Goal: Book appointment/travel/reservation

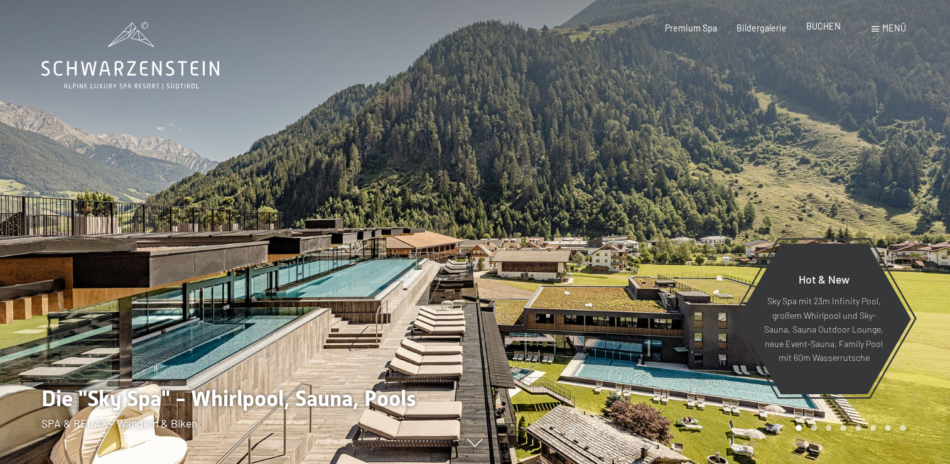
click at [822, 29] on span "BUCHEN" at bounding box center [823, 26] width 35 height 11
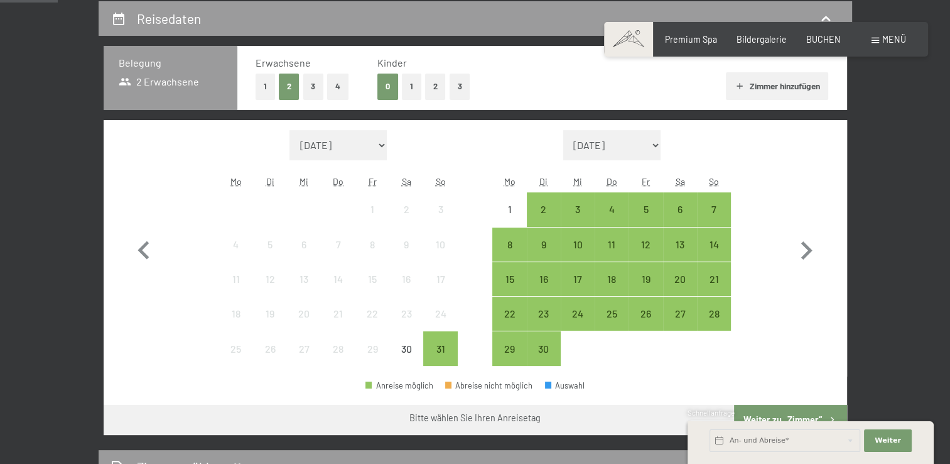
scroll to position [257, 0]
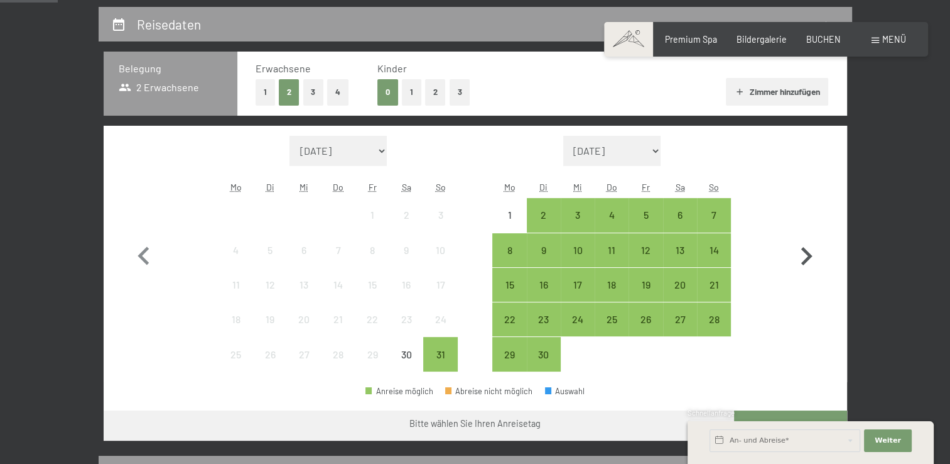
click at [808, 255] on icon "button" at bounding box center [806, 256] width 11 height 18
select select "[DATE]"
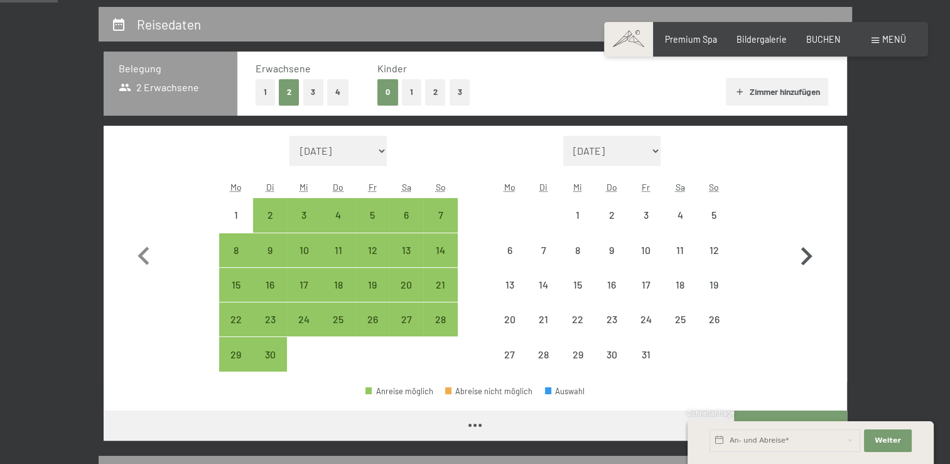
select select "[DATE]"
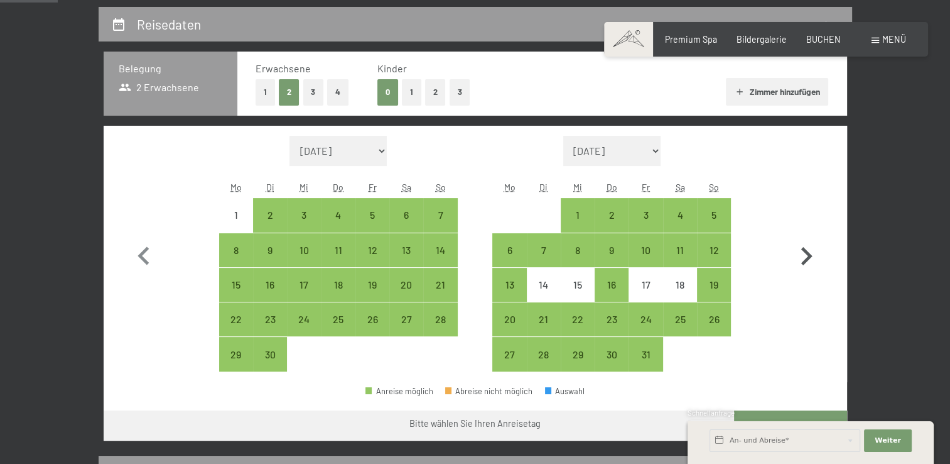
click at [808, 255] on icon "button" at bounding box center [806, 256] width 11 height 18
select select "[DATE]"
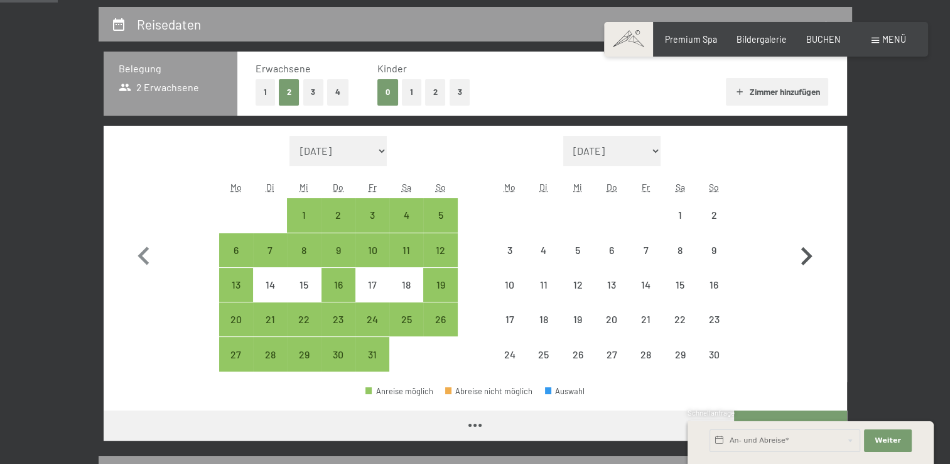
click at [808, 255] on icon "button" at bounding box center [806, 256] width 11 height 18
select select "[DATE]"
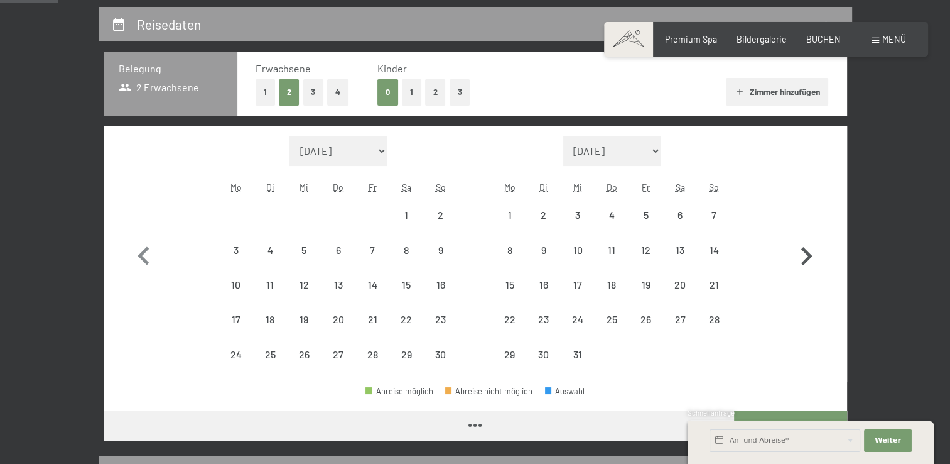
click at [808, 255] on icon "button" at bounding box center [806, 256] width 11 height 18
select select "[DATE]"
click at [808, 255] on icon "button" at bounding box center [806, 256] width 11 height 18
select select "[DATE]"
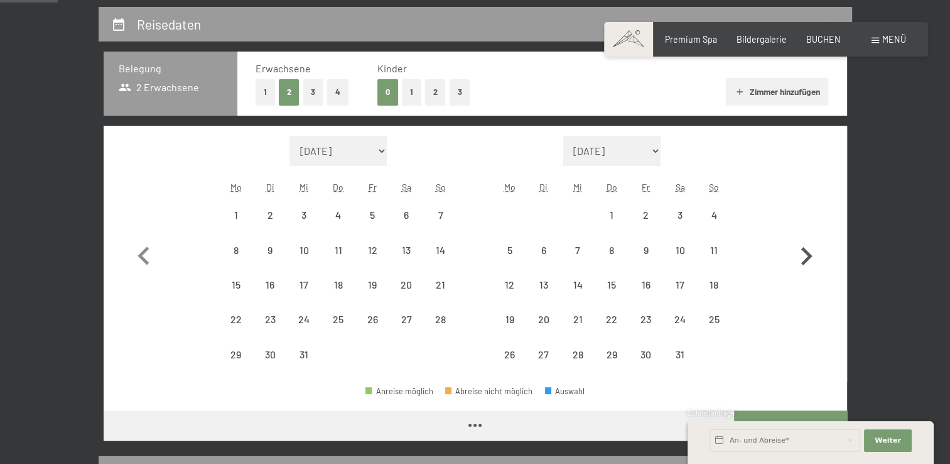
select select "[DATE]"
click at [808, 255] on icon "button" at bounding box center [806, 256] width 11 height 18
select select "[DATE]"
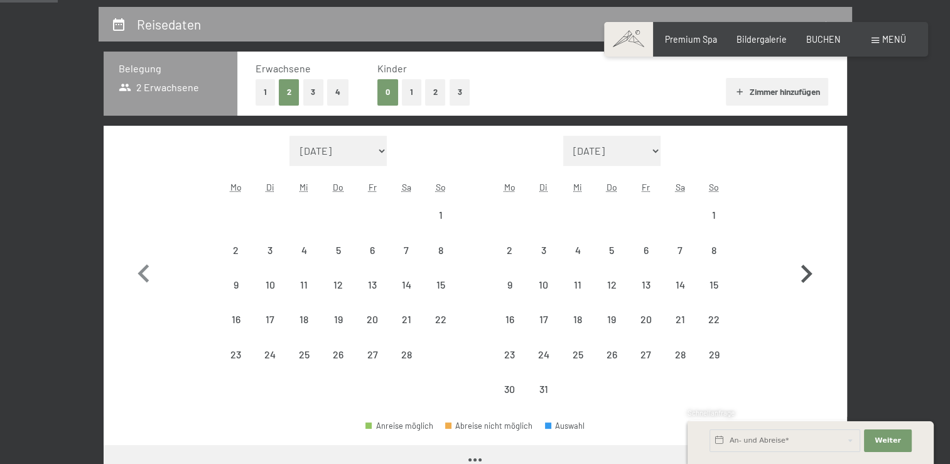
click at [808, 256] on icon "button" at bounding box center [806, 274] width 36 height 36
select select "[DATE]"
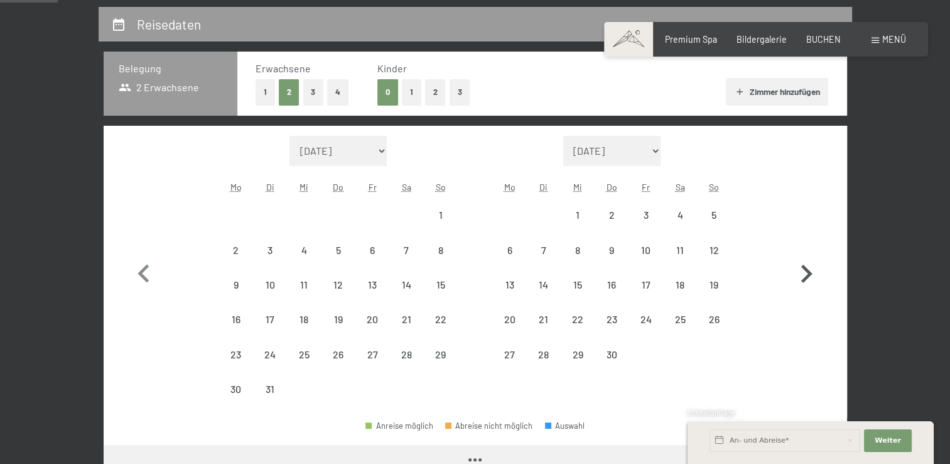
click at [808, 256] on icon "button" at bounding box center [806, 274] width 36 height 36
select select "[DATE]"
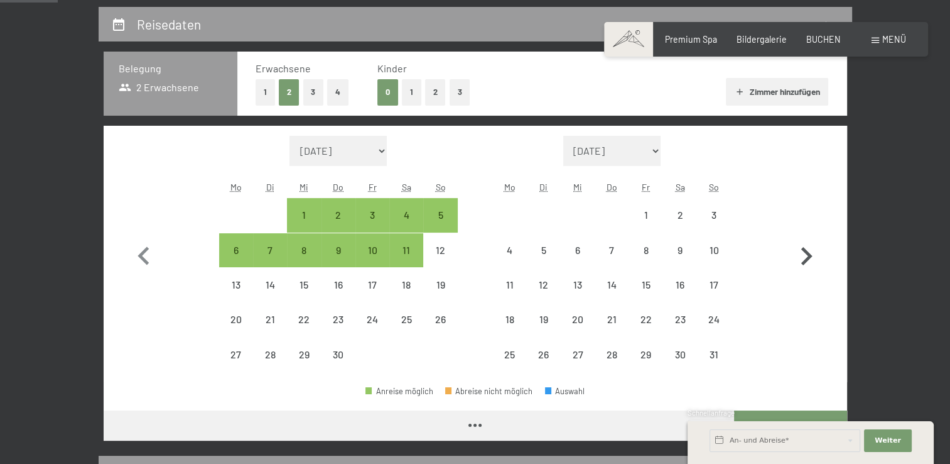
select select "[DATE]"
click at [808, 255] on icon "button" at bounding box center [806, 256] width 11 height 18
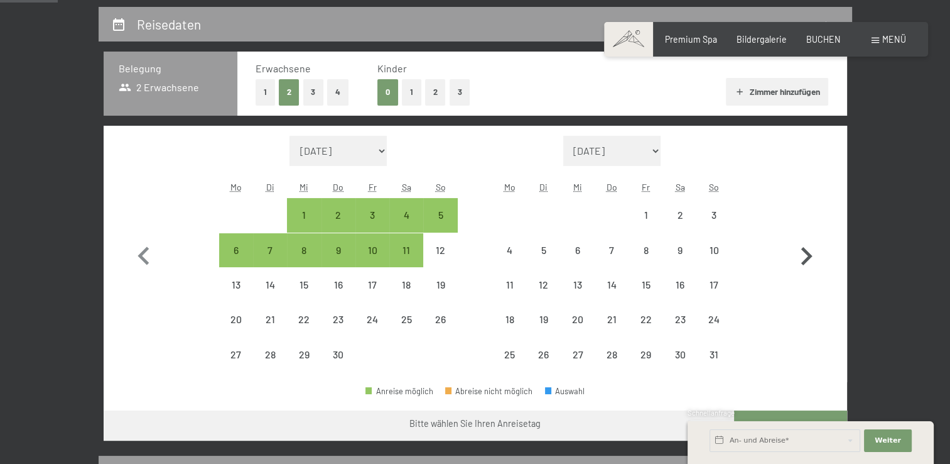
select select "[DATE]"
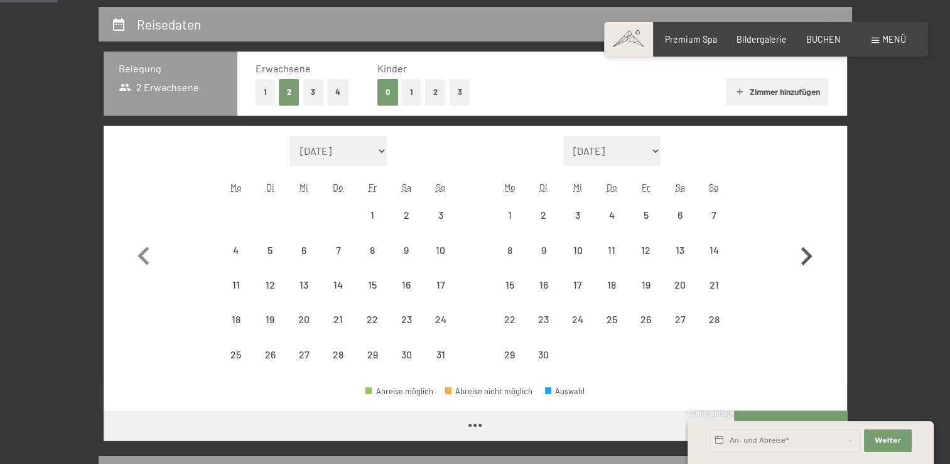
select select "[DATE]"
click at [145, 250] on icon "button" at bounding box center [143, 255] width 11 height 18
select select "[DATE]"
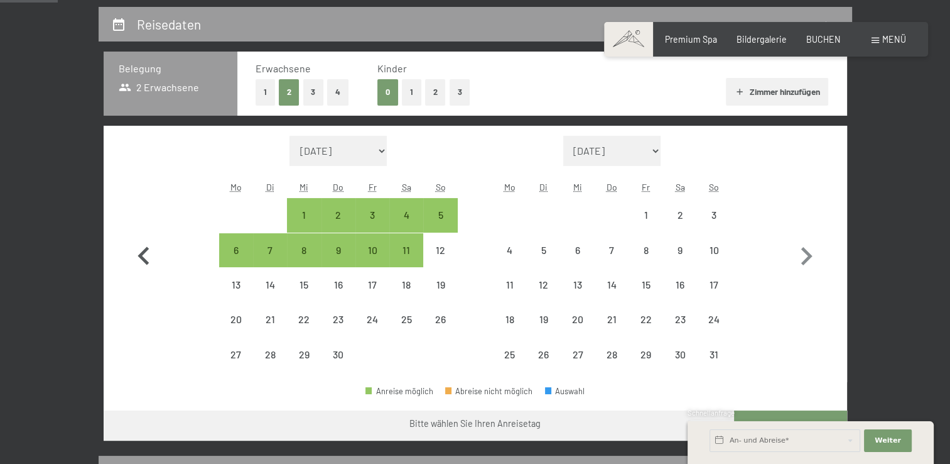
click at [144, 258] on icon "button" at bounding box center [143, 255] width 11 height 18
select select "[DATE]"
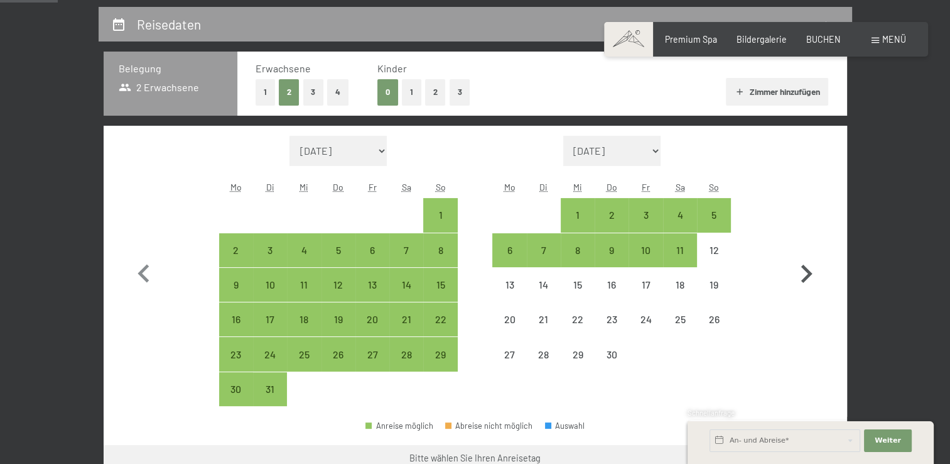
click at [803, 270] on icon "button" at bounding box center [806, 274] width 36 height 36
select select "[DATE]"
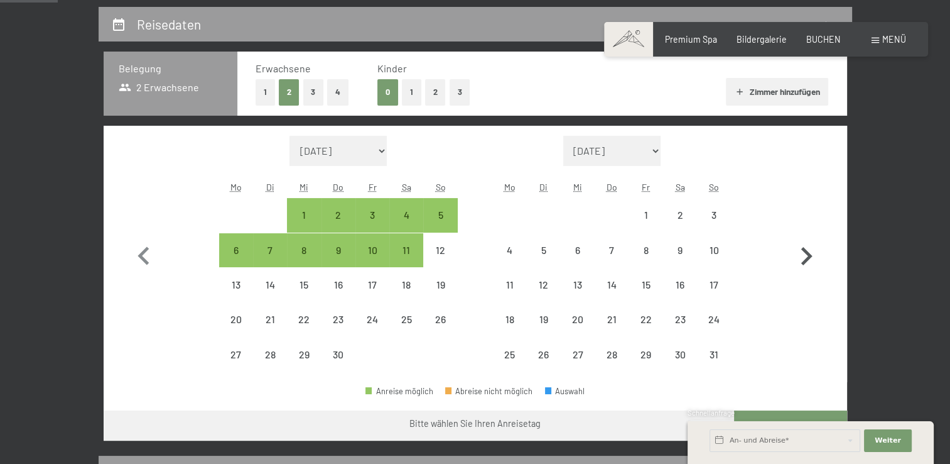
click at [804, 260] on icon "button" at bounding box center [806, 256] width 11 height 18
select select "[DATE]"
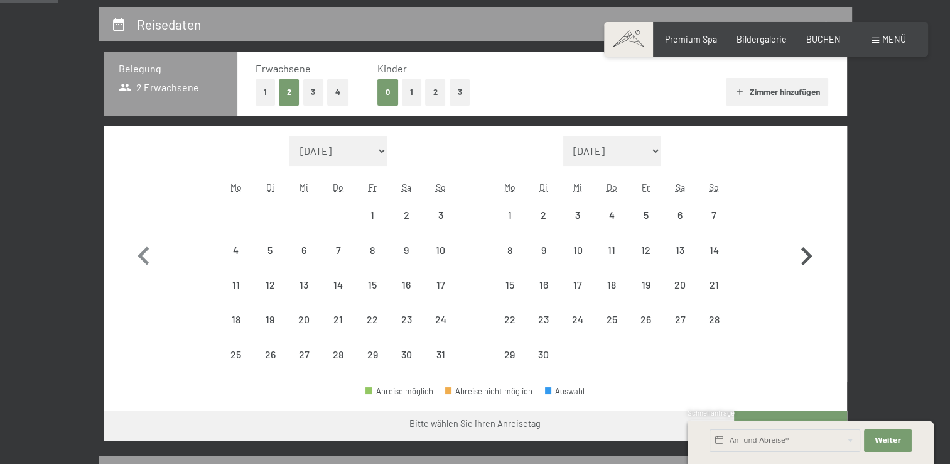
click at [804, 260] on icon "button" at bounding box center [806, 256] width 11 height 18
select select "[DATE]"
